Goal: Find specific page/section

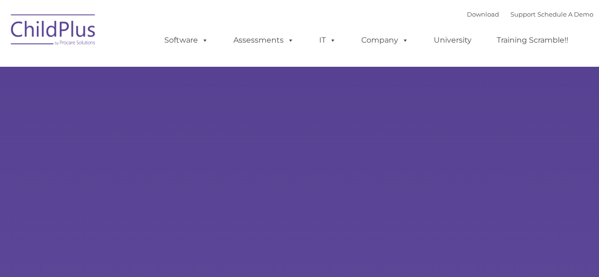
select select "MEDIUM"
